Goal: Information Seeking & Learning: Learn about a topic

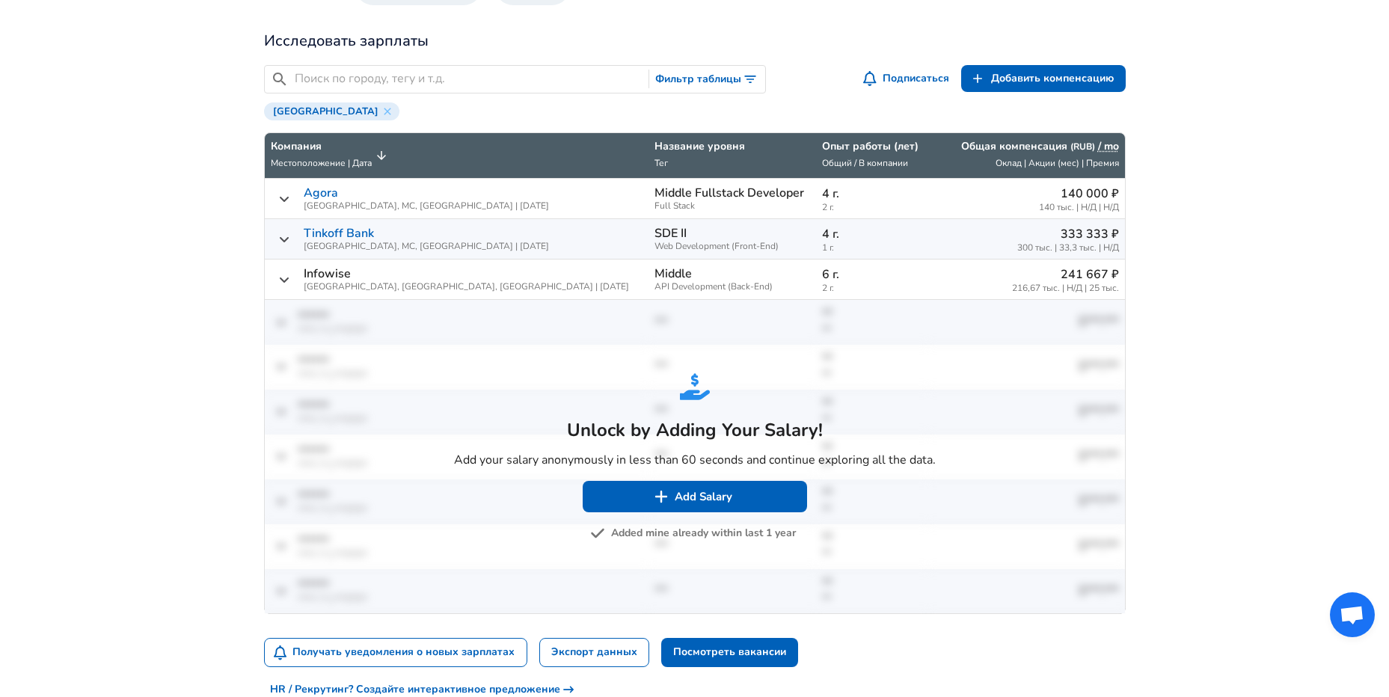
scroll to position [524, 0]
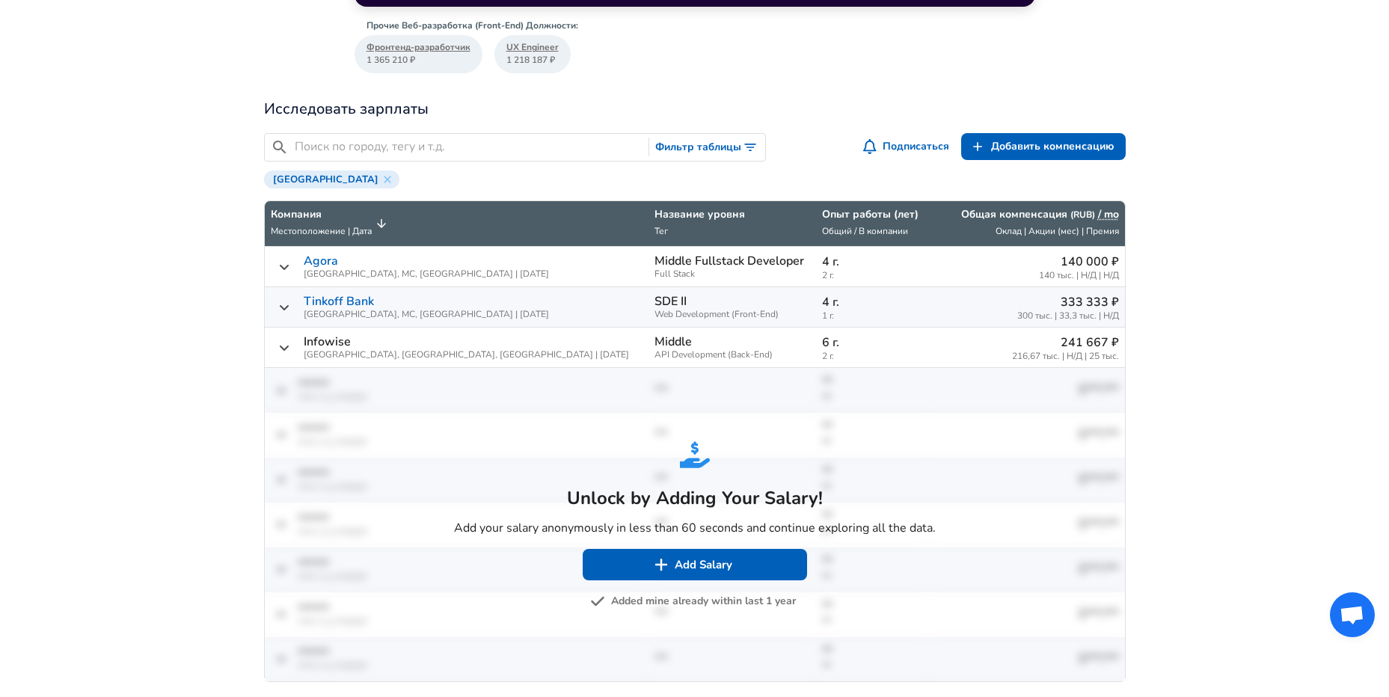
drag, startPoint x: 209, startPoint y: 262, endPoint x: 843, endPoint y: 247, distance: 633.8
drag, startPoint x: 843, startPoint y: 247, endPoint x: 1202, endPoint y: 257, distance: 359.2
drag, startPoint x: 789, startPoint y: 242, endPoint x: 331, endPoint y: 245, distance: 457.8
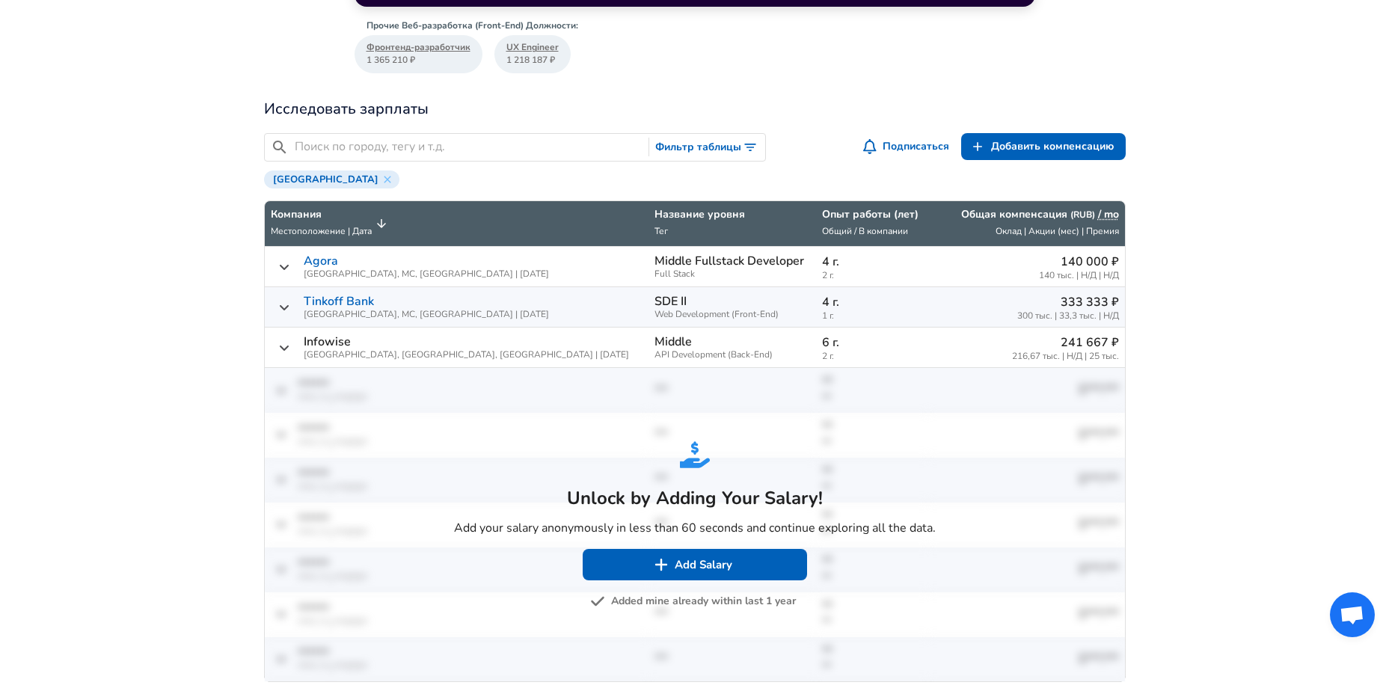
drag, startPoint x: 331, startPoint y: 245, endPoint x: 225, endPoint y: 293, distance: 116.5
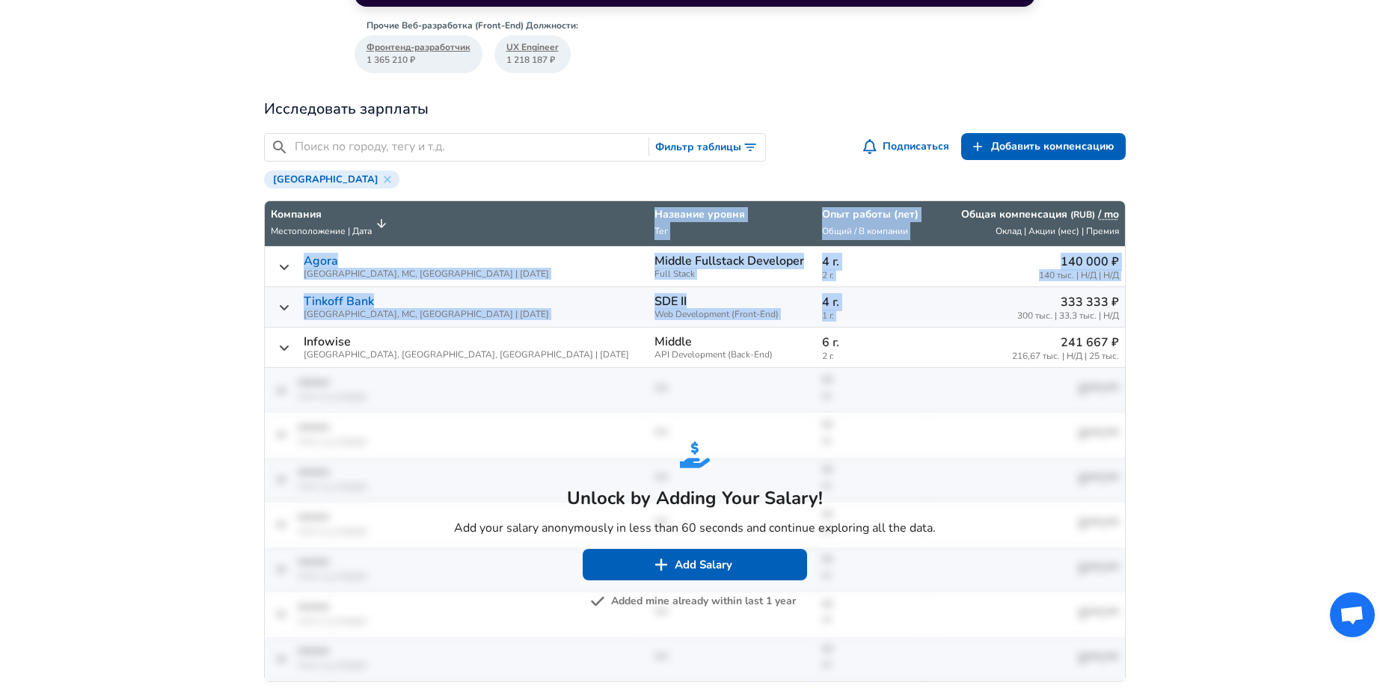
drag, startPoint x: 1165, startPoint y: 303, endPoint x: 938, endPoint y: 301, distance: 226.7
drag, startPoint x: 938, startPoint y: 301, endPoint x: 1213, endPoint y: 337, distance: 276.8
drag, startPoint x: 1176, startPoint y: 324, endPoint x: 933, endPoint y: 312, distance: 243.4
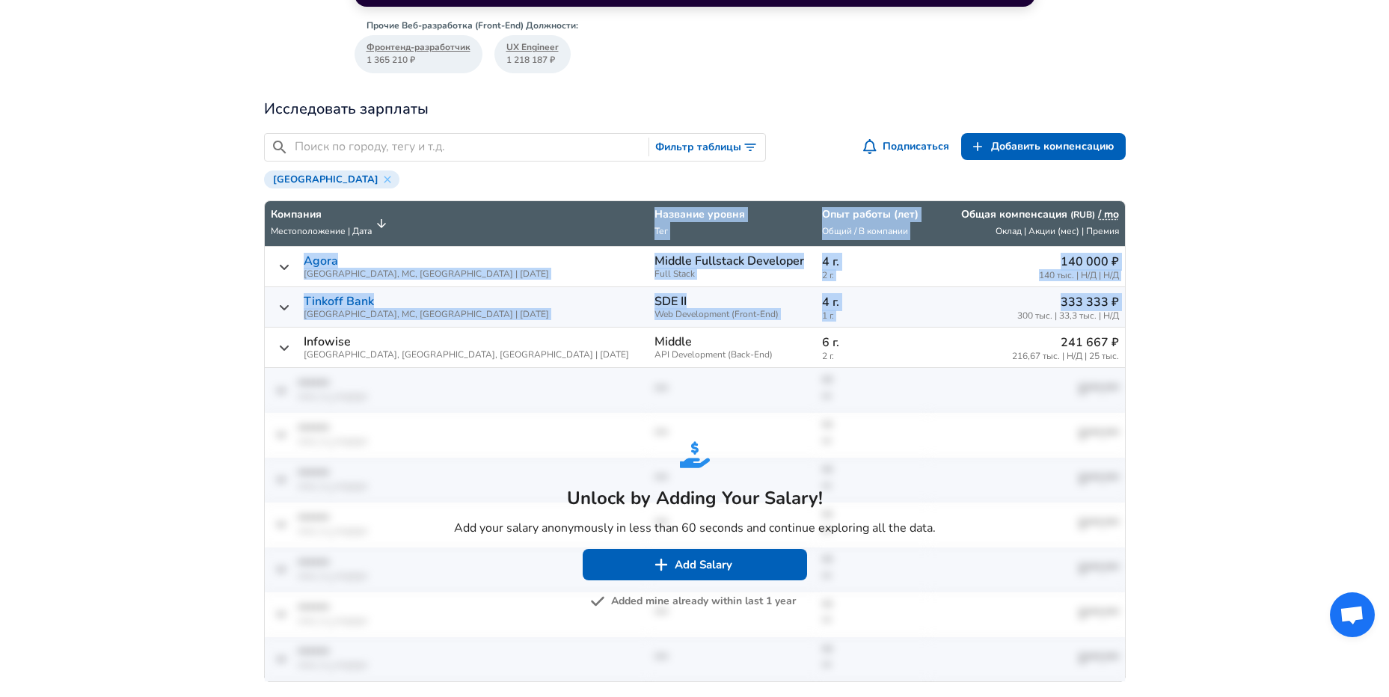
drag, startPoint x: 933, startPoint y: 312, endPoint x: 1097, endPoint y: 325, distance: 164.4
